Goal: Transaction & Acquisition: Purchase product/service

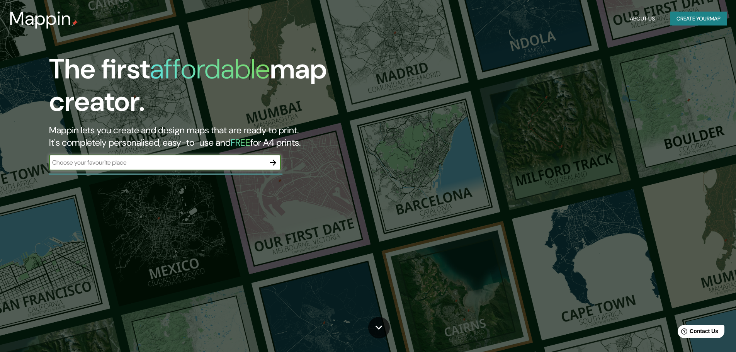
click at [141, 166] on input "text" at bounding box center [157, 162] width 216 height 9
click at [685, 17] on button "Create your map" at bounding box center [698, 19] width 56 height 14
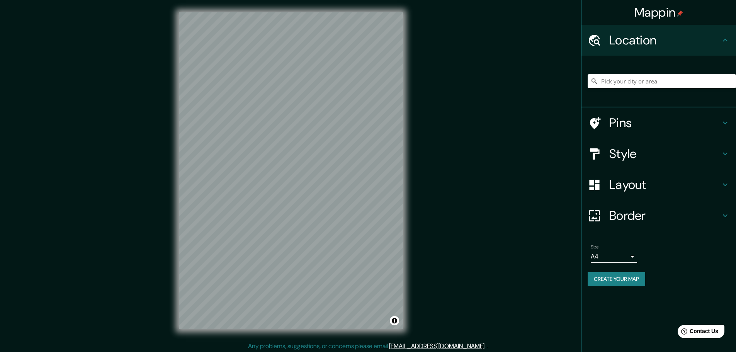
click at [637, 28] on div "Location" at bounding box center [658, 40] width 154 height 31
click at [633, 42] on h4 "Location" at bounding box center [664, 39] width 111 height 15
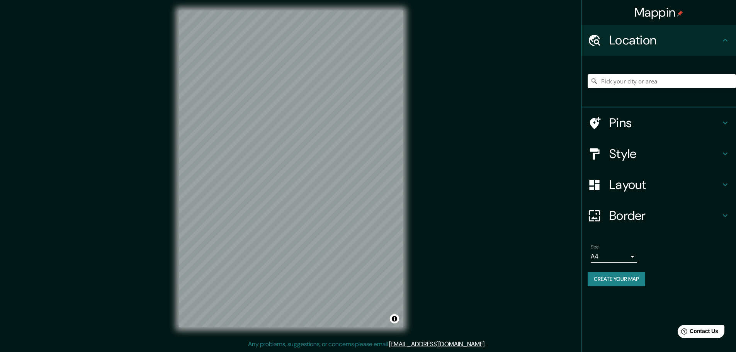
click at [633, 122] on h4 "Pins" at bounding box center [664, 122] width 111 height 15
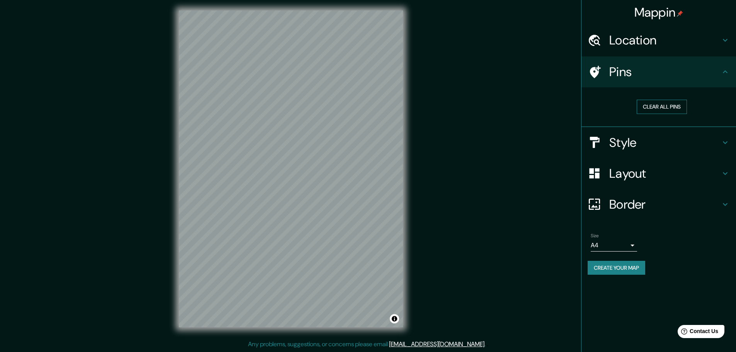
click at [650, 107] on button "Clear all pins" at bounding box center [662, 107] width 50 height 14
click at [636, 133] on div "Style" at bounding box center [658, 142] width 154 height 31
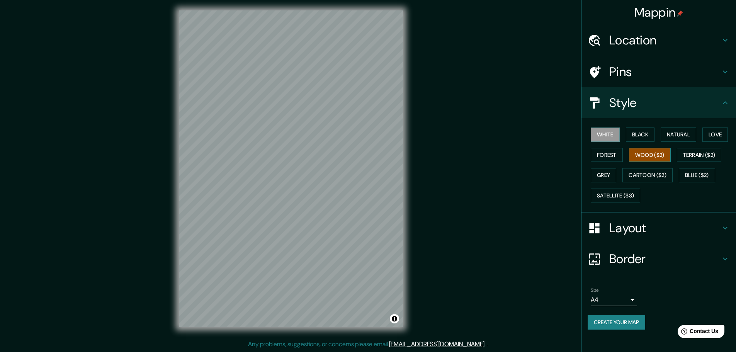
click at [642, 154] on button "Wood ($2)" at bounding box center [650, 155] width 42 height 14
click at [609, 157] on button "Forest" at bounding box center [607, 155] width 32 height 14
click at [640, 134] on button "Black" at bounding box center [640, 134] width 29 height 14
click at [626, 227] on h4 "Layout" at bounding box center [664, 227] width 111 height 15
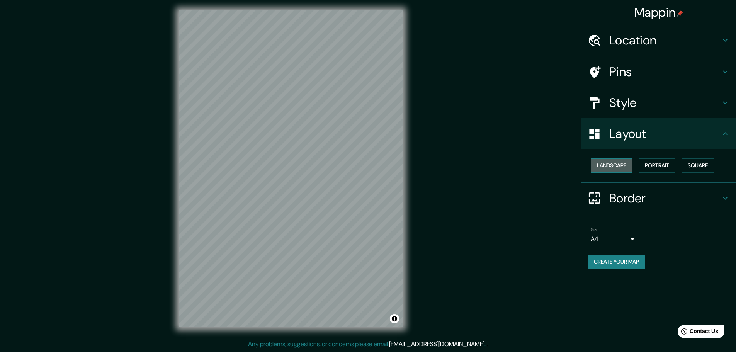
click at [611, 164] on button "Landscape" at bounding box center [612, 165] width 42 height 14
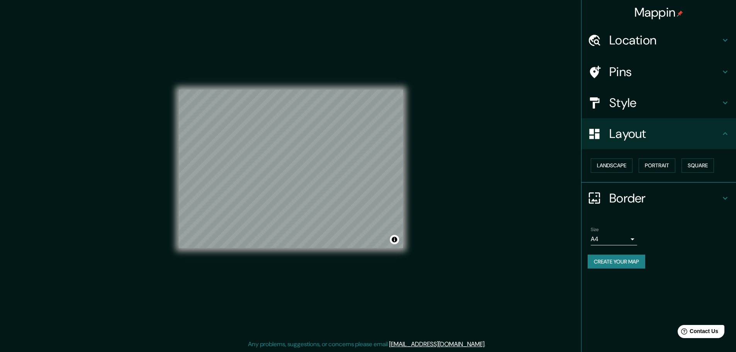
click at [615, 191] on h4 "Border" at bounding box center [664, 197] width 111 height 15
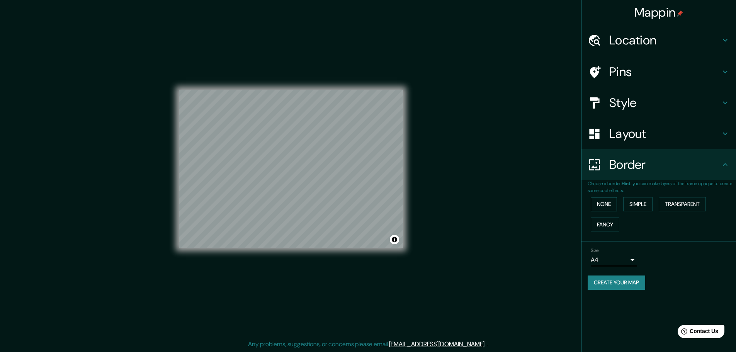
click at [608, 203] on button "None" at bounding box center [604, 204] width 26 height 14
click at [608, 282] on button "Create your map" at bounding box center [616, 282] width 58 height 14
click at [620, 40] on h4 "Location" at bounding box center [664, 39] width 111 height 15
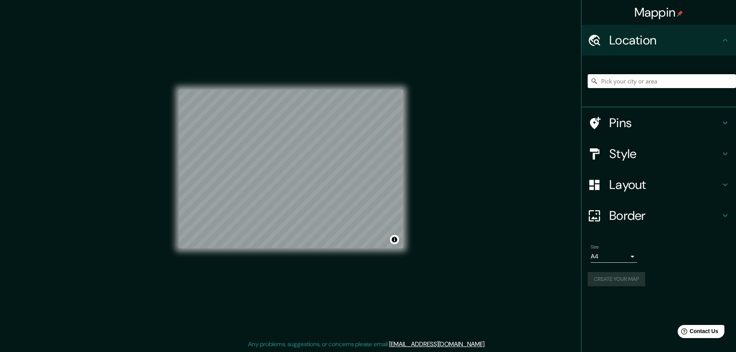
click at [620, 87] on input "Pick your city or area" at bounding box center [661, 81] width 148 height 14
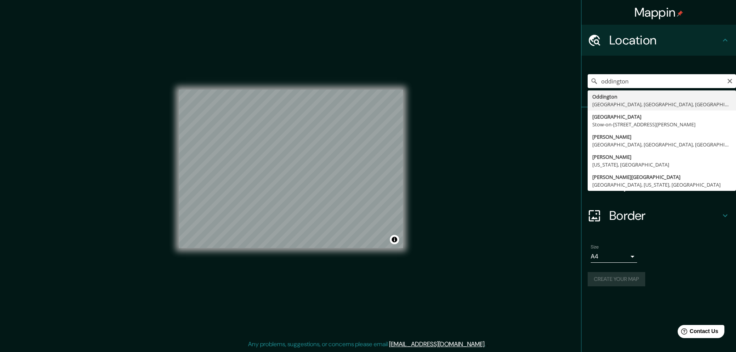
type input "[GEOGRAPHIC_DATA], [GEOGRAPHIC_DATA], [GEOGRAPHIC_DATA], [GEOGRAPHIC_DATA]"
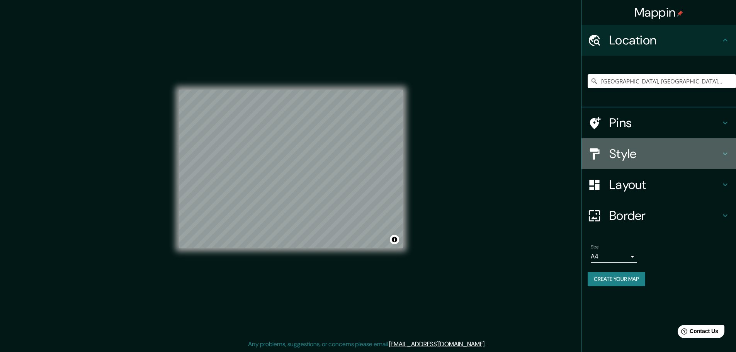
click at [624, 151] on h4 "Style" at bounding box center [664, 153] width 111 height 15
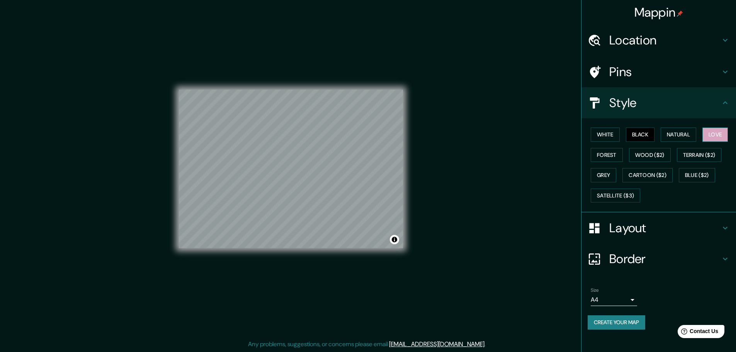
click at [722, 134] on button "Love" at bounding box center [714, 134] width 25 height 14
click at [603, 134] on button "White" at bounding box center [605, 134] width 29 height 14
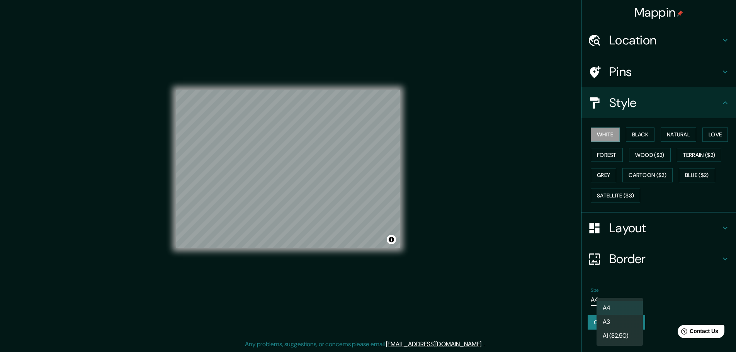
click at [609, 297] on body "Mappin Location [GEOGRAPHIC_DATA], [GEOGRAPHIC_DATA], [GEOGRAPHIC_DATA], [GEOGR…" at bounding box center [368, 174] width 736 height 352
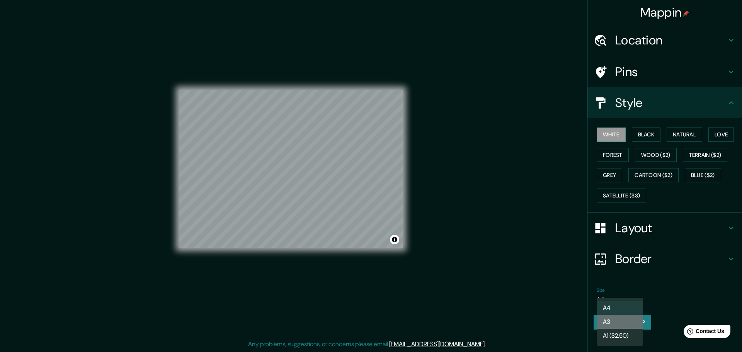
click at [614, 322] on li "A3" at bounding box center [619, 322] width 46 height 14
type input "a4"
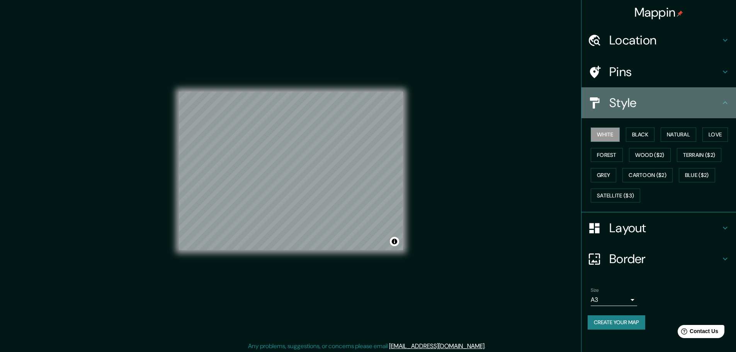
click at [633, 100] on h4 "Style" at bounding box center [664, 102] width 111 height 15
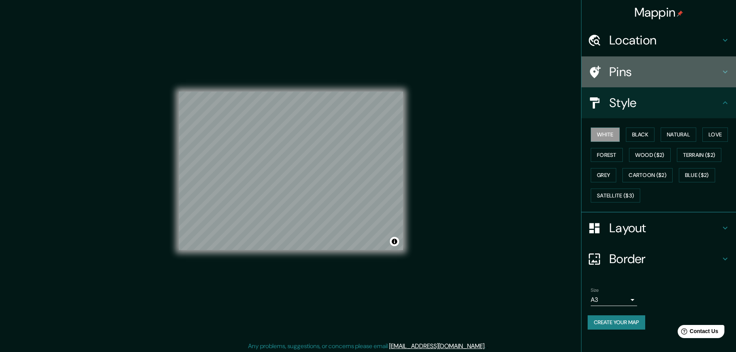
click at [612, 64] on h4 "Pins" at bounding box center [664, 71] width 111 height 15
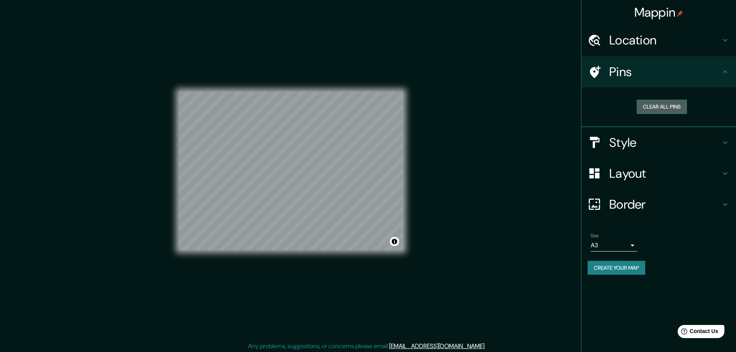
click at [661, 106] on button "Clear all pins" at bounding box center [662, 107] width 50 height 14
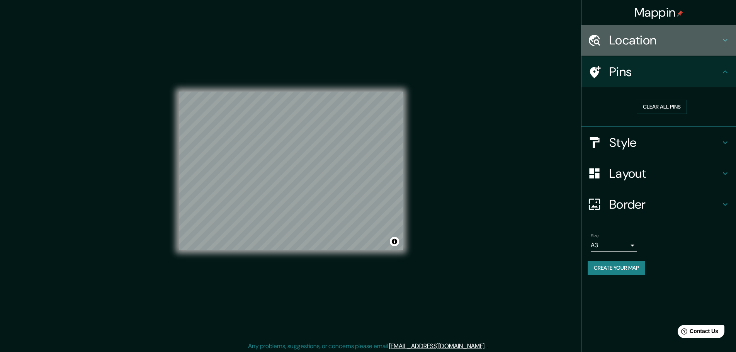
click at [633, 44] on h4 "Location" at bounding box center [664, 39] width 111 height 15
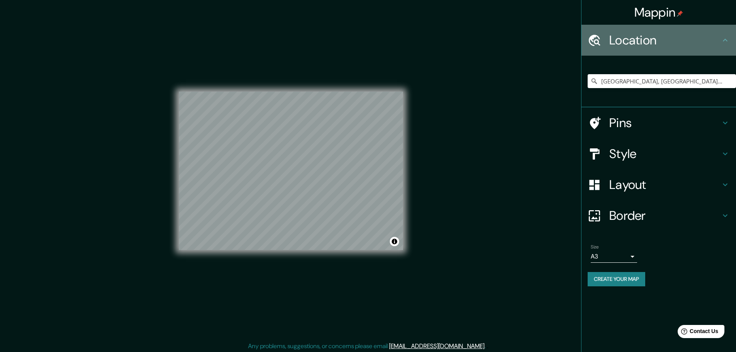
click at [626, 39] on h4 "Location" at bounding box center [664, 39] width 111 height 15
